Goal: Check status

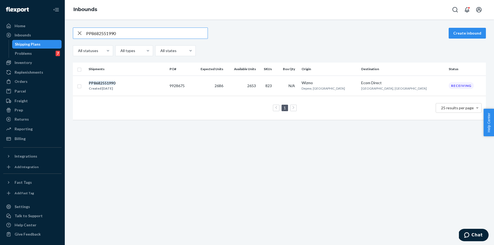
drag, startPoint x: 96, startPoint y: 34, endPoint x: 77, endPoint y: 34, distance: 18.6
click at [76, 34] on div "PP8682551990" at bounding box center [140, 33] width 135 height 11
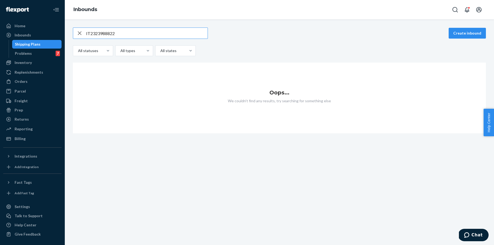
drag, startPoint x: 111, startPoint y: 34, endPoint x: 80, endPoint y: 33, distance: 30.5
click at [80, 33] on div "IT2323988822" at bounding box center [140, 33] width 135 height 11
paste input "2000000001010002567"
type input "2000000001010002567"
drag, startPoint x: 142, startPoint y: 32, endPoint x: 77, endPoint y: 30, distance: 65.2
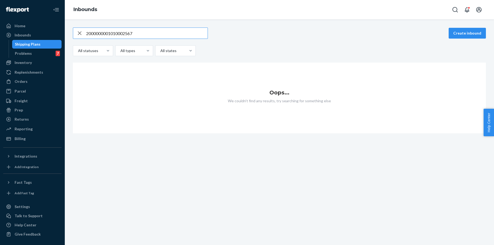
click at [81, 30] on div "2000000001010002567" at bounding box center [140, 33] width 135 height 11
paste input "IT2323988822"
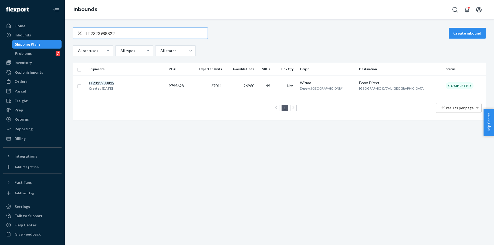
drag, startPoint x: 124, startPoint y: 34, endPoint x: 74, endPoint y: 35, distance: 49.7
click at [74, 35] on div "IT2323988822" at bounding box center [140, 33] width 135 height 11
paste input "170667816"
drag, startPoint x: 118, startPoint y: 34, endPoint x: 85, endPoint y: 34, distance: 33.0
click at [85, 34] on div "IT1706678162" at bounding box center [140, 33] width 135 height 11
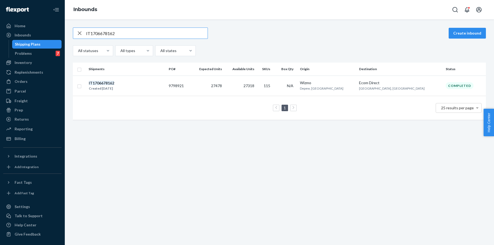
paste input "8381301563"
click at [126, 34] on input "IT8381301563" at bounding box center [147, 33] width 122 height 11
drag, startPoint x: 120, startPoint y: 34, endPoint x: 75, endPoint y: 34, distance: 45.9
click at [76, 34] on div "IT8381301563" at bounding box center [140, 33] width 135 height 11
paste input "41594770"
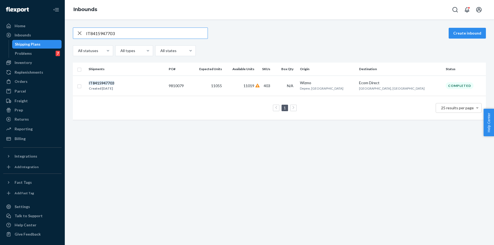
type input "IT8415947703"
